Goal: Task Accomplishment & Management: Manage account settings

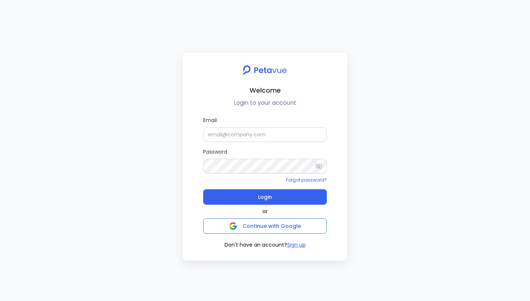
click at [142, 111] on div "Welcome Login to your account Email Password Forgot password? Login or Continue…" at bounding box center [265, 150] width 530 height 301
click at [251, 137] on input "Email" at bounding box center [265, 134] width 124 height 15
click at [143, 136] on div "Welcome Login to your account Email Password Forgot password? Login or Continue…" at bounding box center [265, 150] width 530 height 301
click at [226, 138] on input "Email" at bounding box center [265, 134] width 124 height 15
click at [142, 136] on div "Welcome Login to your account Email Password Forgot password? Login or Continue…" at bounding box center [265, 150] width 530 height 301
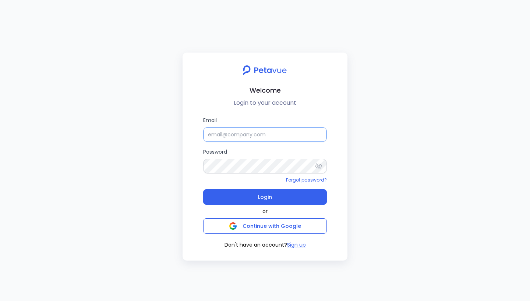
click at [271, 135] on input "Email" at bounding box center [265, 134] width 124 height 15
click at [256, 131] on input "Email" at bounding box center [265, 134] width 124 height 15
click at [221, 113] on div "Welcome Login to your account Email Password Forgot password? Login or Continue…" at bounding box center [264, 157] width 165 height 208
click at [238, 137] on input "Email" at bounding box center [265, 134] width 124 height 15
click at [234, 143] on form "Email Password Forgot password? Login" at bounding box center [265, 160] width 124 height 89
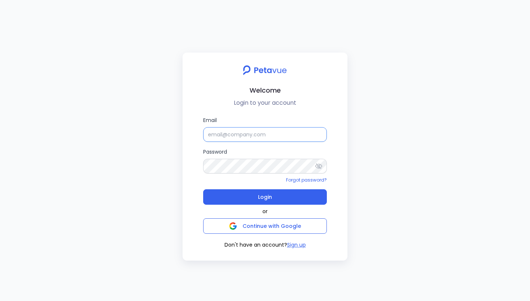
click at [234, 136] on input "Email" at bounding box center [265, 134] width 124 height 15
click at [171, 120] on div "Welcome Login to your account Email Password Forgot password? Login or Continue…" at bounding box center [265, 150] width 530 height 301
